Goal: Information Seeking & Learning: Learn about a topic

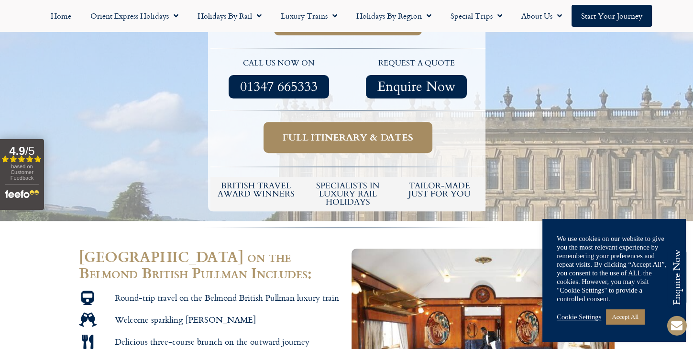
scroll to position [335, 0]
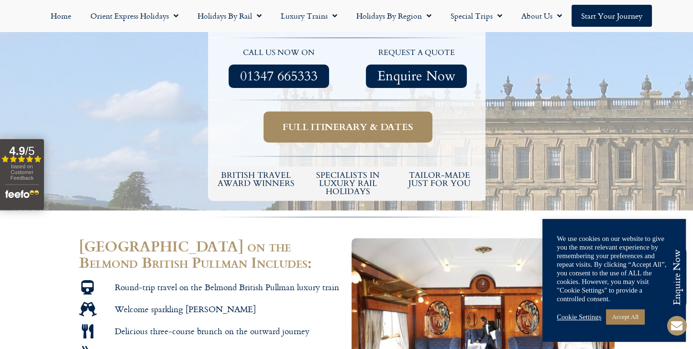
click at [335, 127] on span "Full itinerary & dates" at bounding box center [348, 127] width 131 height 12
click at [342, 127] on span "Full itinerary & dates" at bounding box center [348, 127] width 131 height 12
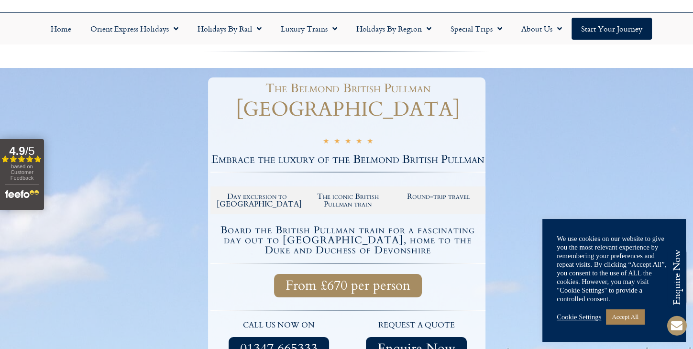
scroll to position [48, 0]
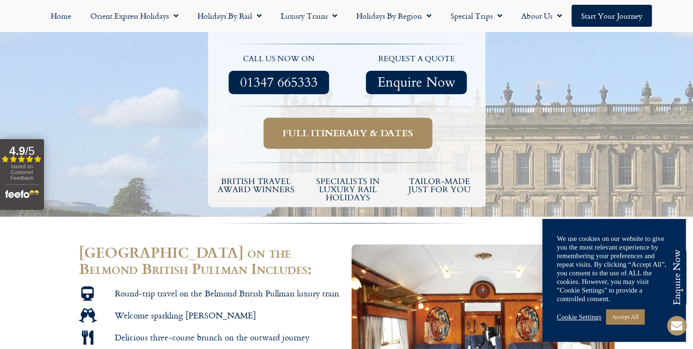
scroll to position [335, 0]
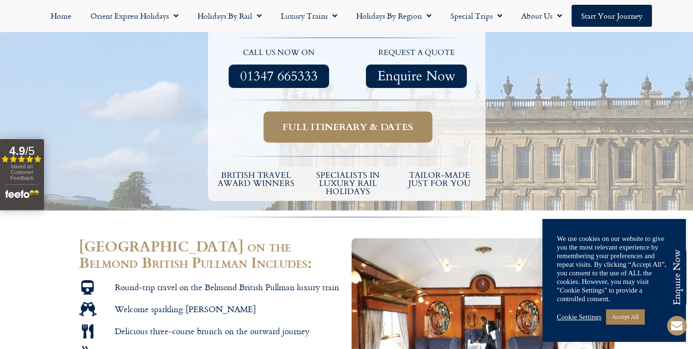
scroll to position [287, 0]
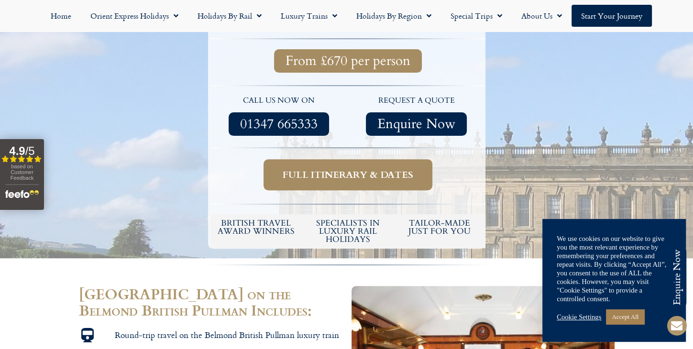
click at [407, 175] on span "Full itinerary & dates" at bounding box center [348, 175] width 131 height 12
click at [624, 316] on link "Accept All" at bounding box center [625, 317] width 38 height 15
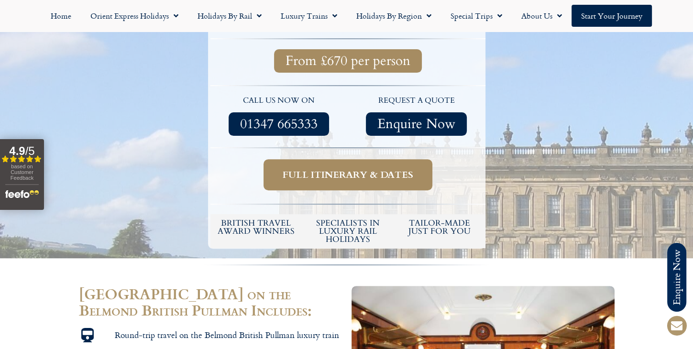
click at [348, 174] on span "Full itinerary & dates" at bounding box center [348, 175] width 131 height 12
